Goal: Use online tool/utility: Utilize a website feature to perform a specific function

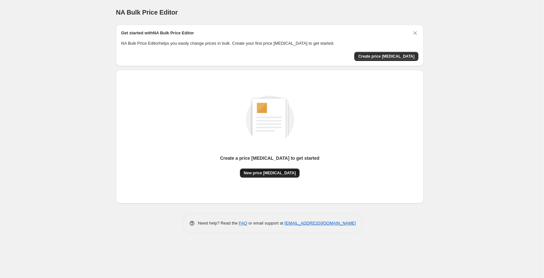
drag, startPoint x: 267, startPoint y: 179, endPoint x: 279, endPoint y: 174, distance: 12.6
click at [279, 174] on div "Create a price [MEDICAL_DATA] to get started New price [MEDICAL_DATA]" at bounding box center [269, 136] width 297 height 123
click at [279, 174] on span "New price [MEDICAL_DATA]" at bounding box center [270, 172] width 52 height 5
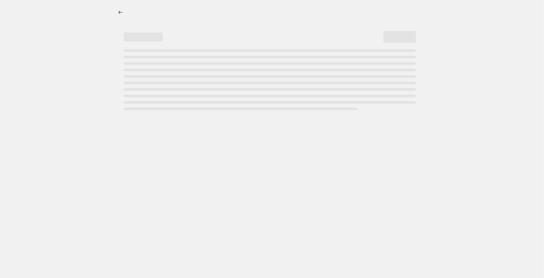
select select "percentage"
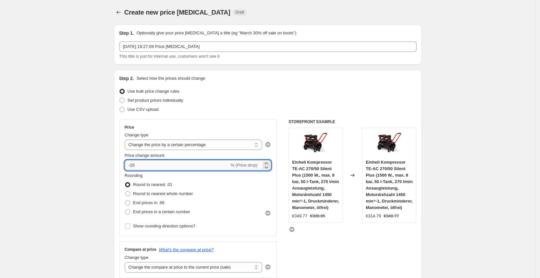
click at [212, 165] on input "-10" at bounding box center [177, 165] width 105 height 10
type input "-1"
type input "-25"
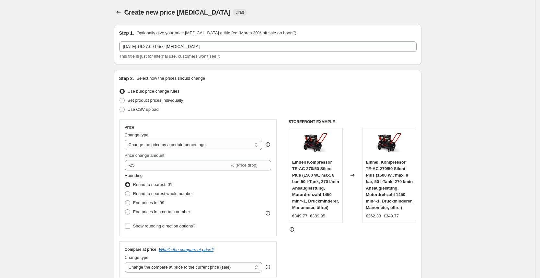
drag, startPoint x: 294, startPoint y: 90, endPoint x: 245, endPoint y: 133, distance: 64.9
click at [245, 133] on div "Change type" at bounding box center [194, 135] width 138 height 6
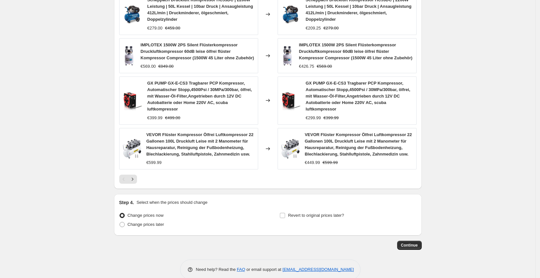
scroll to position [445, 0]
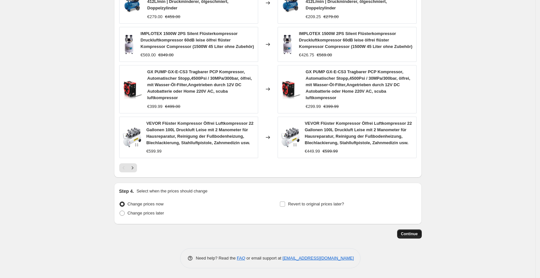
click at [415, 235] on span "Continue" at bounding box center [409, 233] width 17 height 5
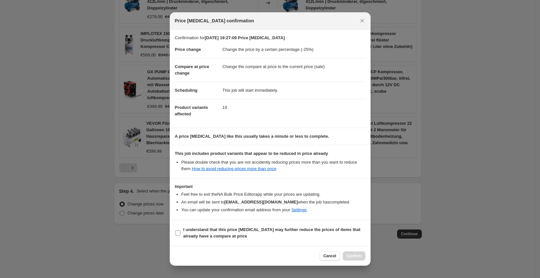
click at [274, 232] on b "I understand that this price [MEDICAL_DATA] may further reduce the prices of it…" at bounding box center [271, 232] width 177 height 11
click at [180, 232] on input "I understand that this price [MEDICAL_DATA] may further reduce the prices of it…" at bounding box center [177, 232] width 5 height 5
checkbox input "true"
click at [357, 257] on span "Confirm" at bounding box center [354, 255] width 15 height 5
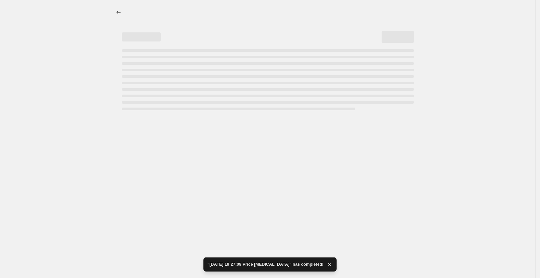
select select "percentage"
